Goal: Information Seeking & Learning: Check status

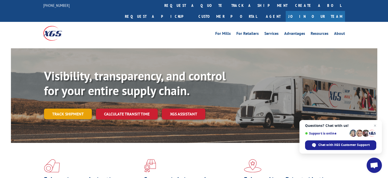
click at [68, 109] on link "Track shipment" at bounding box center [68, 114] width 48 height 11
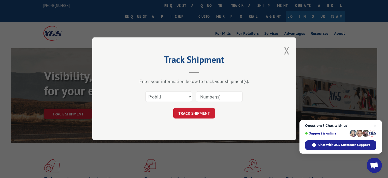
click at [205, 95] on input at bounding box center [219, 97] width 47 height 11
paste input "16945319"
type input "16945319"
click at [197, 116] on button "TRACK SHIPMENT" at bounding box center [194, 113] width 42 height 11
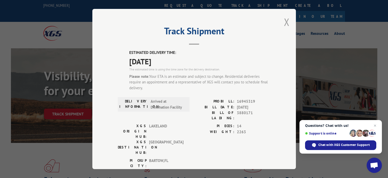
click at [284, 22] on button "Close modal" at bounding box center [287, 21] width 6 height 13
